Goal: Transaction & Acquisition: Purchase product/service

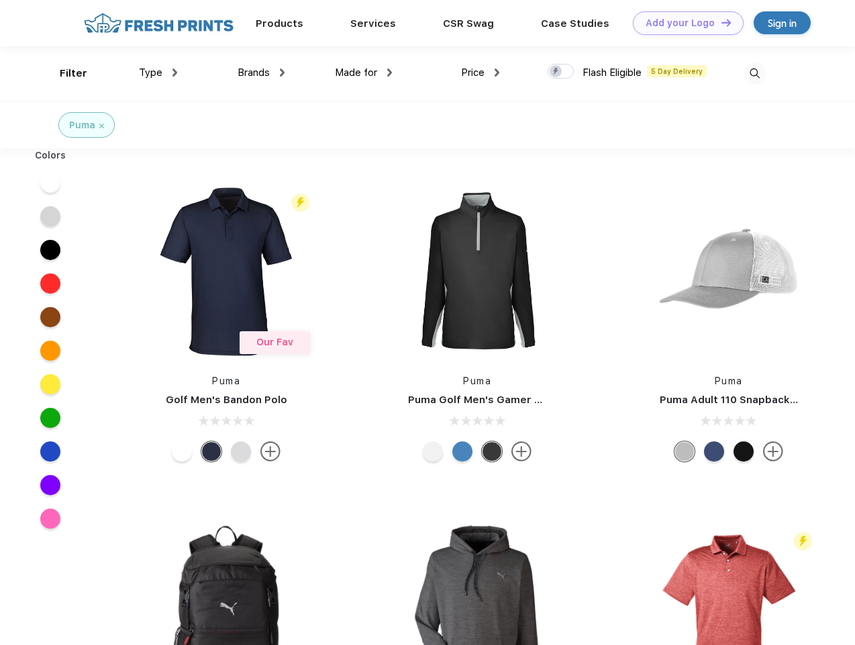
scroll to position [1, 0]
click at [684, 23] on link "Add your Logo Design Tool" at bounding box center [688, 23] width 111 height 24
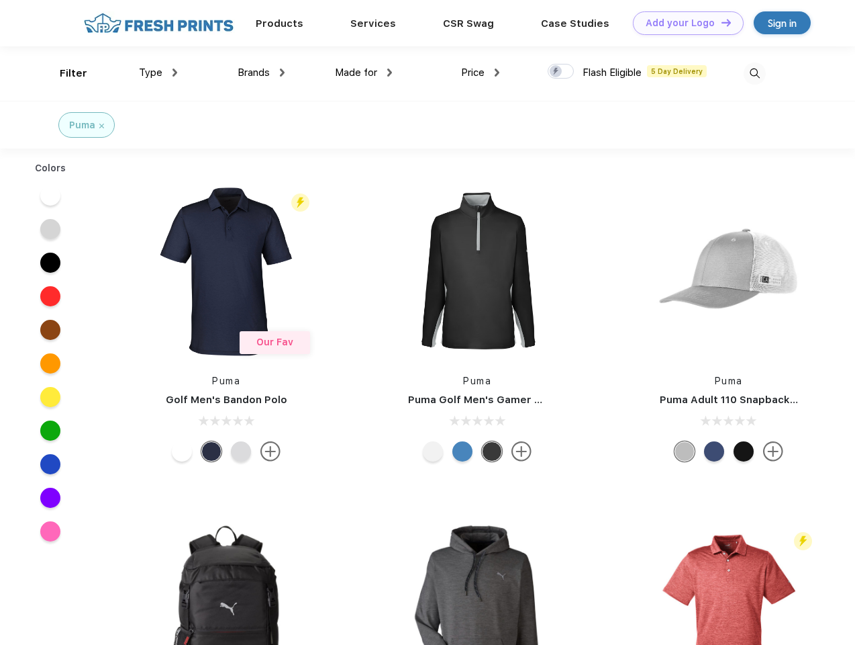
click at [0, 0] on div "Design Tool" at bounding box center [0, 0] width 0 height 0
click at [720, 22] on link "Add your Logo Design Tool" at bounding box center [688, 23] width 111 height 24
click at [64, 73] on div "Filter" at bounding box center [74, 73] width 28 height 15
click at [158, 73] on span "Type" at bounding box center [151, 72] width 24 height 12
click at [261, 73] on span "Brands" at bounding box center [254, 72] width 32 height 12
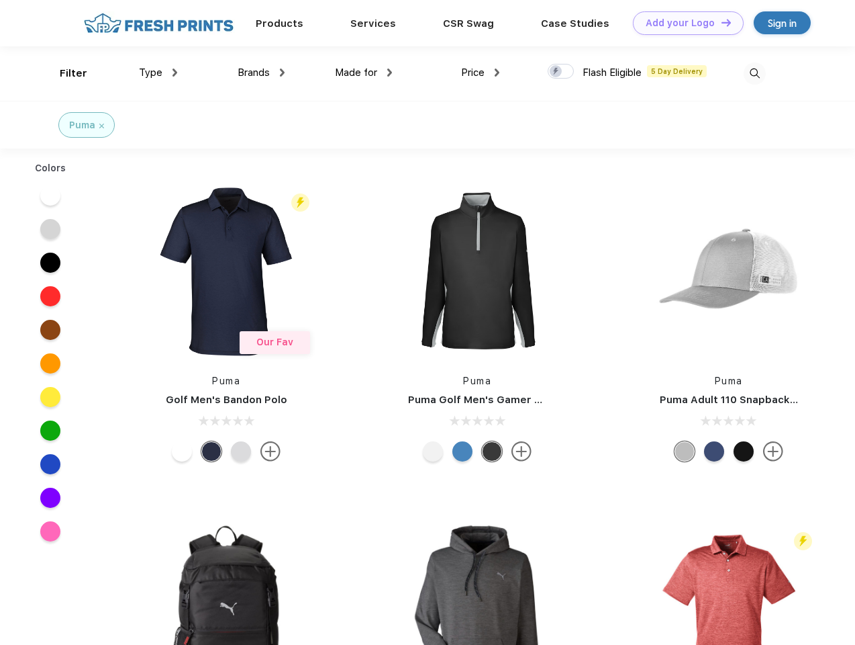
click at [364, 73] on span "Made for" at bounding box center [356, 72] width 42 height 12
click at [481, 73] on span "Price" at bounding box center [473, 72] width 24 height 12
click at [561, 72] on div at bounding box center [561, 71] width 26 height 15
click at [557, 72] on input "checkbox" at bounding box center [552, 67] width 9 height 9
click at [755, 73] on img at bounding box center [755, 73] width 22 height 22
